Goal: Task Accomplishment & Management: Manage account settings

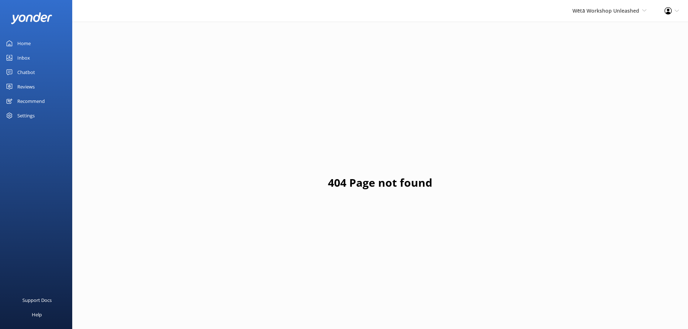
click at [51, 117] on div "Settings" at bounding box center [36, 115] width 72 height 14
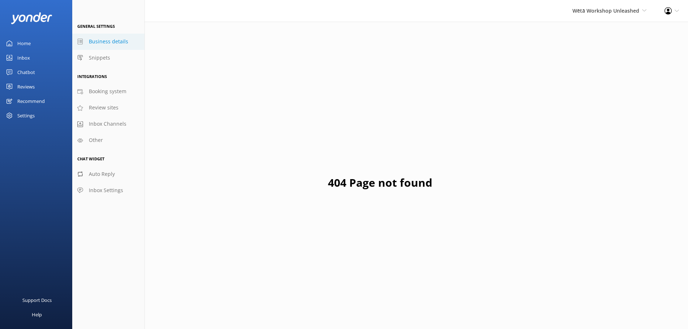
click at [118, 43] on span "Business details" at bounding box center [108, 42] width 39 height 8
select select "Pacific/[GEOGRAPHIC_DATA]"
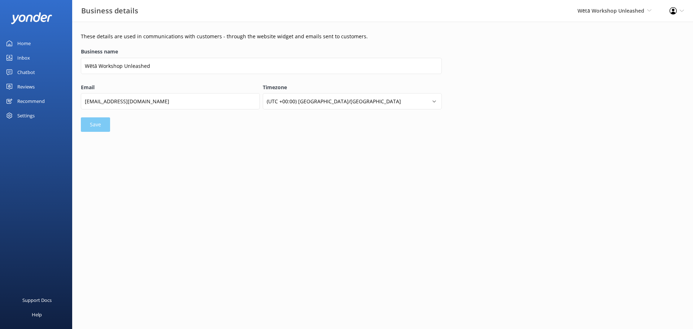
click at [26, 114] on div "Settings" at bounding box center [25, 115] width 17 height 14
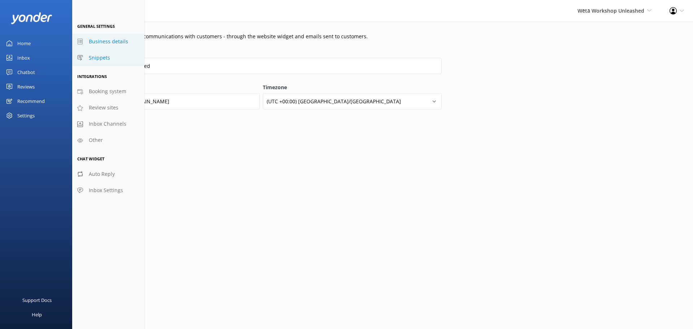
click at [96, 60] on span "Snippets" at bounding box center [99, 58] width 21 height 8
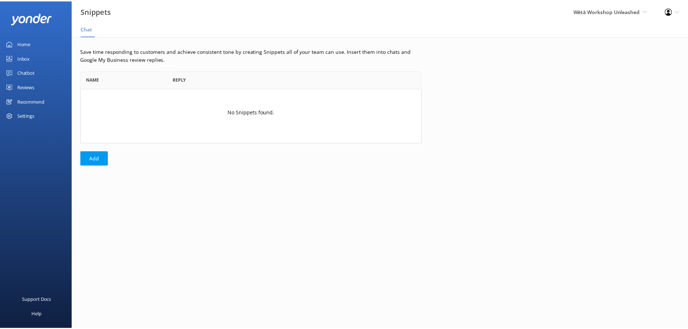
scroll to position [67, 338]
click at [35, 114] on div "Settings" at bounding box center [36, 115] width 72 height 14
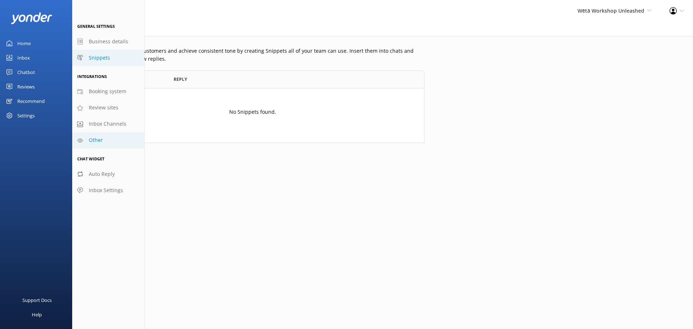
click at [91, 140] on span "Other" at bounding box center [96, 140] width 14 height 8
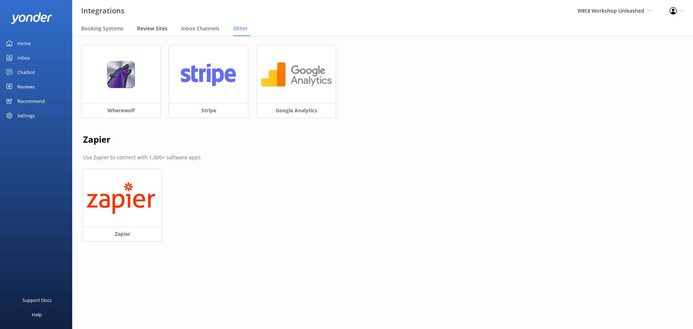
click at [164, 28] on span "Review Sites" at bounding box center [152, 28] width 30 height 7
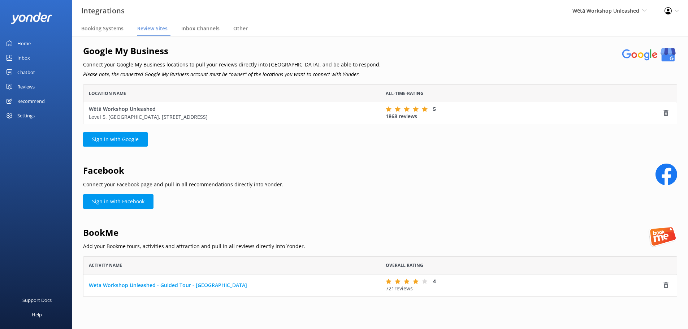
scroll to position [4, 0]
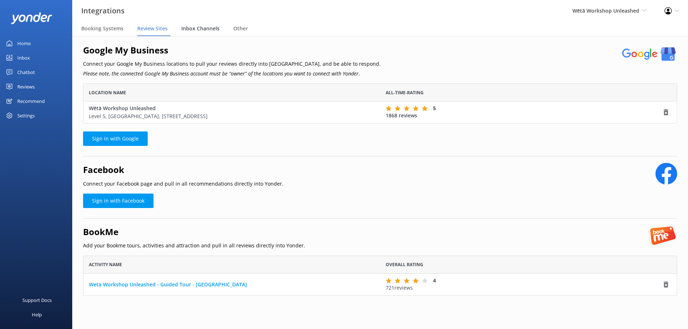
click at [201, 30] on span "Inbox Channels" at bounding box center [200, 28] width 38 height 7
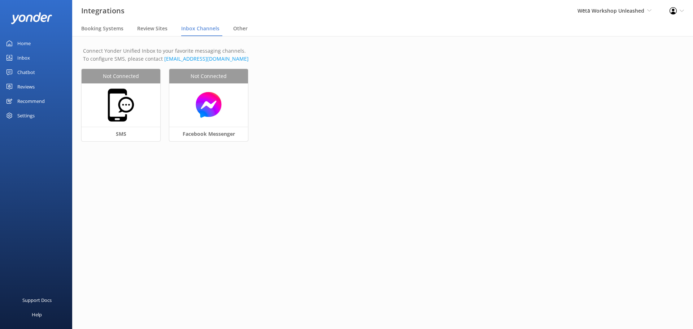
click at [48, 117] on div "Settings" at bounding box center [36, 115] width 72 height 14
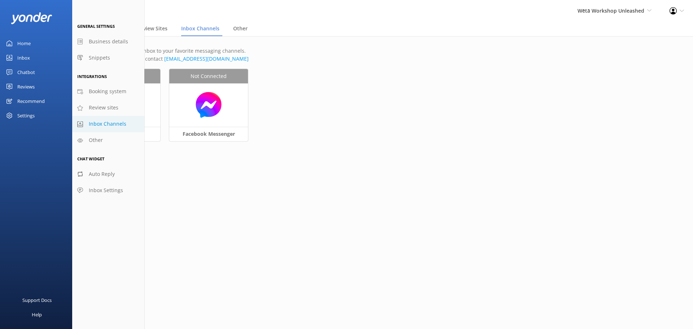
click at [40, 44] on link "Home" at bounding box center [36, 43] width 72 height 14
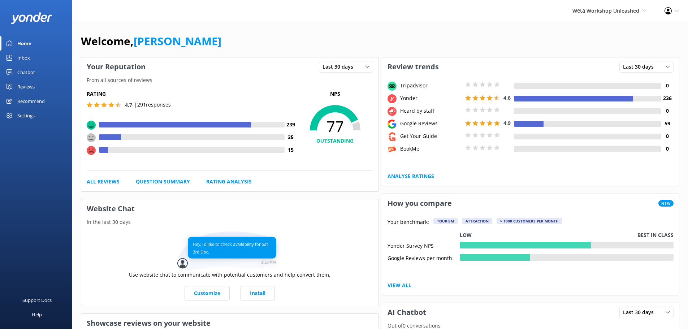
click at [683, 13] on div "Profile Settings Logout" at bounding box center [672, 11] width 33 height 22
click at [652, 30] on link "Profile Settings" at bounding box center [652, 31] width 72 height 18
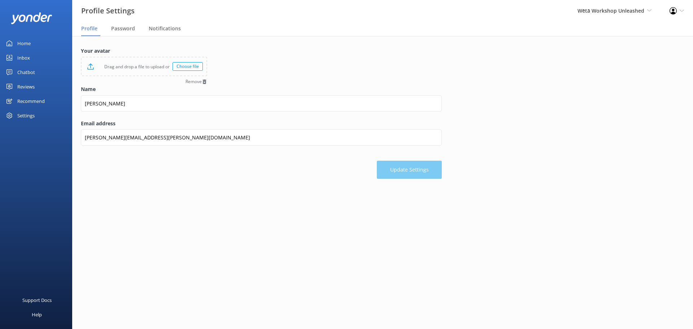
click at [146, 26] on nav "Profile Password Notifications" at bounding box center [382, 29] width 621 height 14
click at [151, 25] on div "Notifications" at bounding box center [166, 29] width 35 height 14
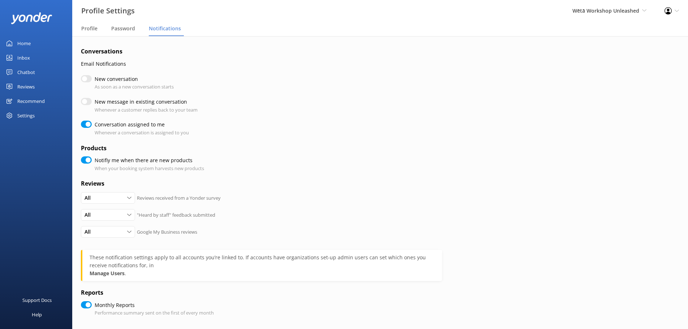
click at [87, 124] on input "Conversation assigned to me" at bounding box center [86, 124] width 11 height 7
checkbox input "false"
checkbox input "true"
click at [79, 159] on div "Conversations Email Notifications New conversation As soon as a new conversatio…" at bounding box center [380, 200] width 616 height 328
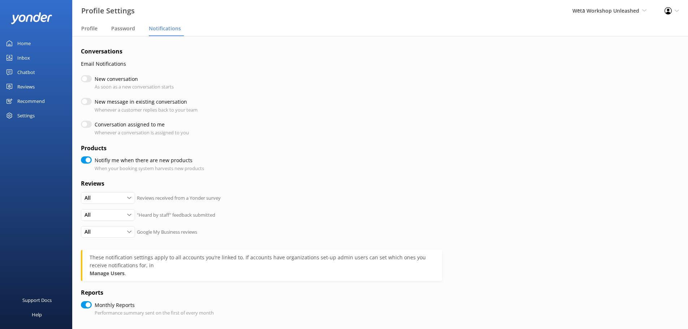
click at [83, 159] on input "Notifiy me when there are new products" at bounding box center [86, 159] width 11 height 7
checkbox input "false"
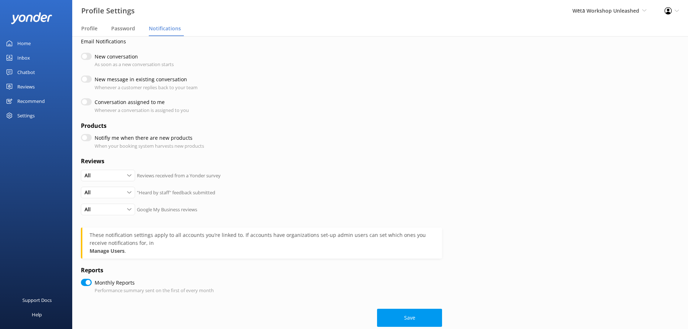
scroll to position [35, 0]
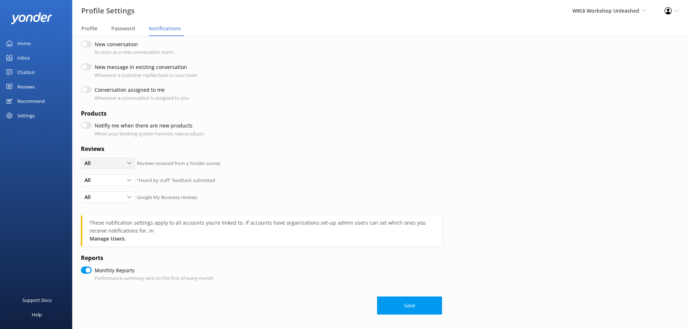
click at [124, 159] on div "All" at bounding box center [108, 163] width 51 height 8
click at [204, 157] on div "All All Detractors None Reviews received from a Yonder survey" at bounding box center [261, 165] width 361 height 17
click at [119, 167] on div "All" at bounding box center [108, 163] width 51 height 8
click at [101, 210] on link "None" at bounding box center [113, 207] width 64 height 14
click at [131, 181] on icon at bounding box center [129, 180] width 4 height 4
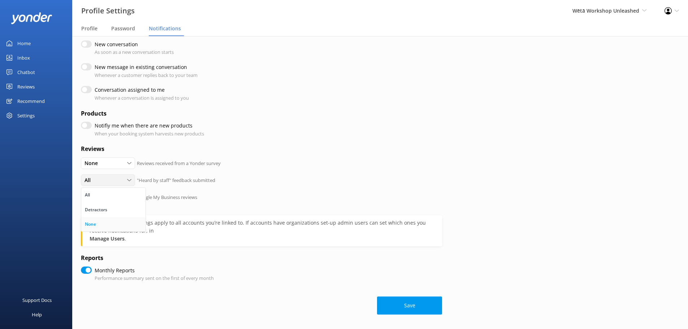
click at [94, 220] on link "None" at bounding box center [113, 224] width 64 height 14
click at [130, 194] on div "All" at bounding box center [108, 197] width 51 height 8
click at [98, 240] on link "None" at bounding box center [113, 241] width 64 height 14
click at [165, 195] on p "Google My Business reviews" at bounding box center [167, 198] width 60 height 8
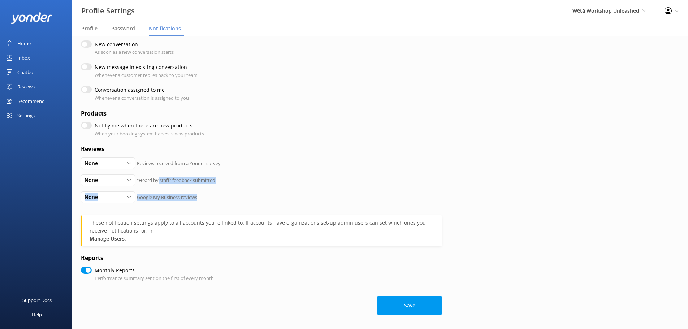
drag, startPoint x: 159, startPoint y: 189, endPoint x: 201, endPoint y: 195, distance: 42.8
click at [201, 195] on form "Conversations Email Notifications New conversation As soon as a new conversatio…" at bounding box center [261, 163] width 361 height 302
click at [201, 195] on div "None All Detractors None Google My Business reviews" at bounding box center [261, 199] width 361 height 17
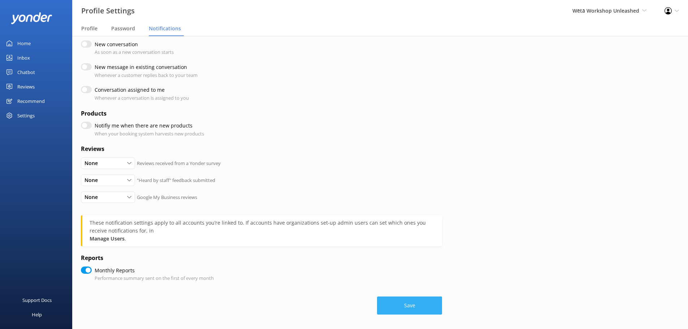
click at [394, 304] on button "Save" at bounding box center [409, 306] width 65 height 18
click at [418, 310] on button "Save" at bounding box center [409, 306] width 65 height 18
checkbox input "true"
click at [26, 38] on div "Home" at bounding box center [23, 43] width 13 height 14
